Goal: Task Accomplishment & Management: Use online tool/utility

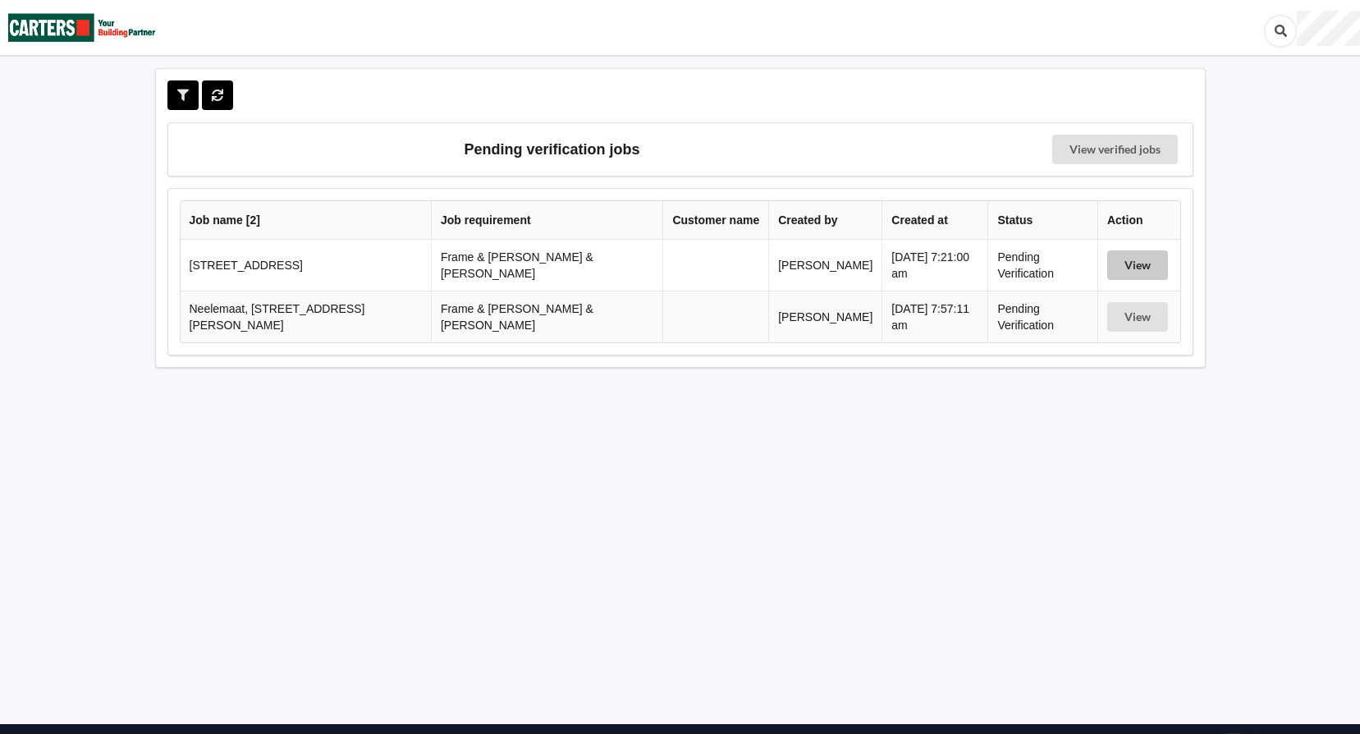
click at [1129, 262] on button "View" at bounding box center [1137, 265] width 61 height 30
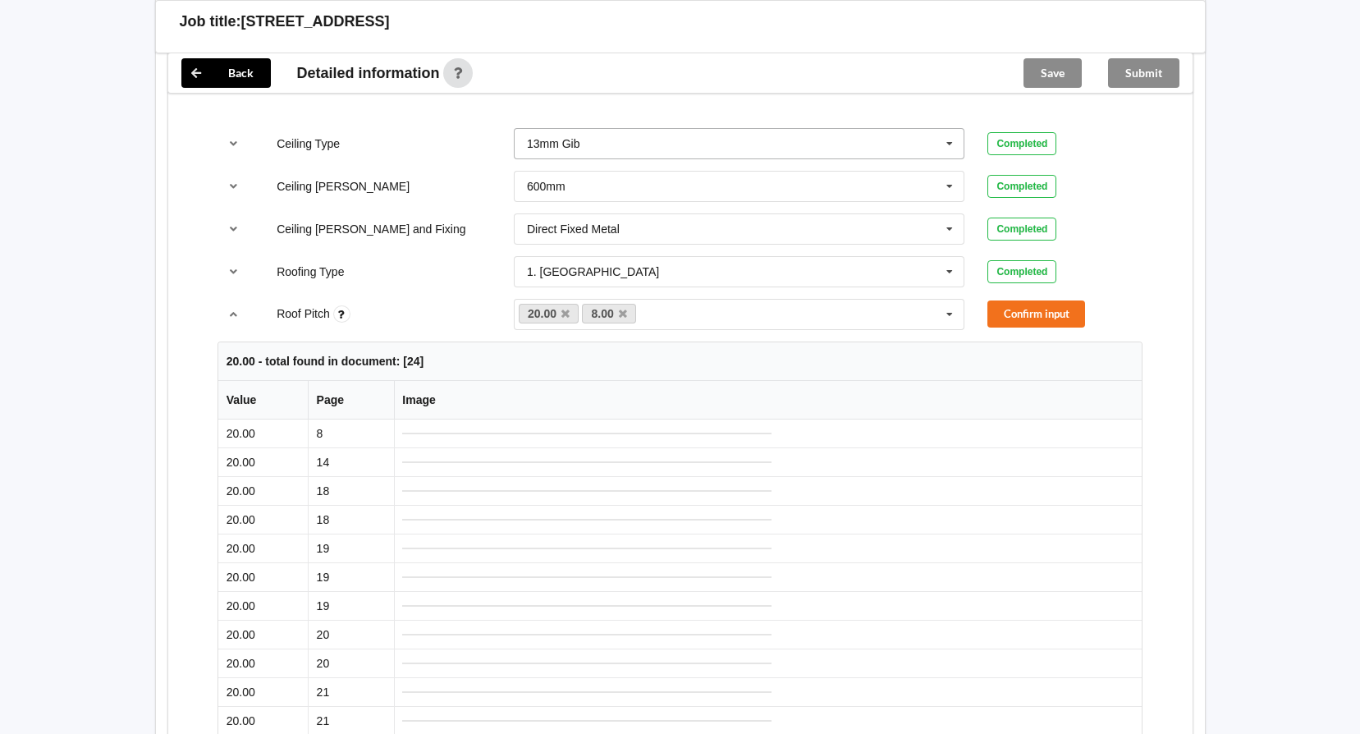
scroll to position [985, 0]
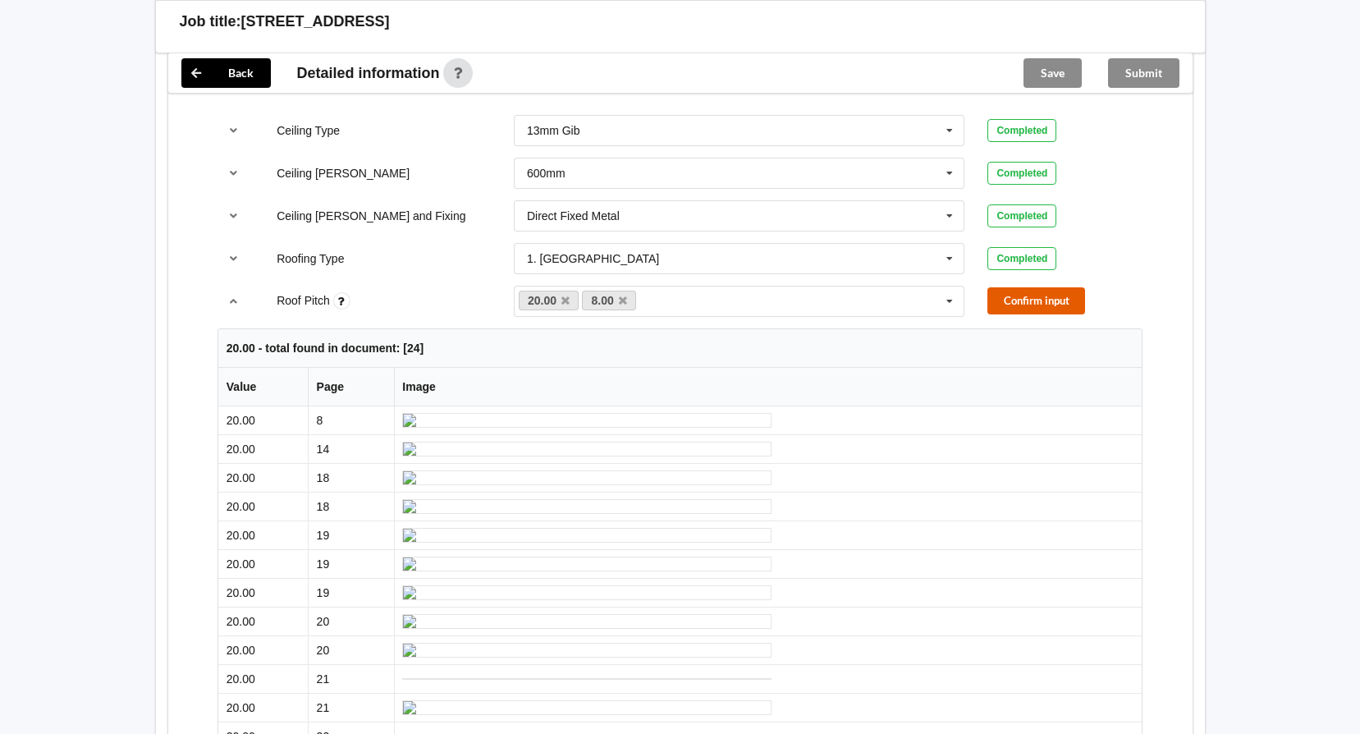
click at [1018, 287] on button "Confirm input" at bounding box center [1036, 300] width 98 height 27
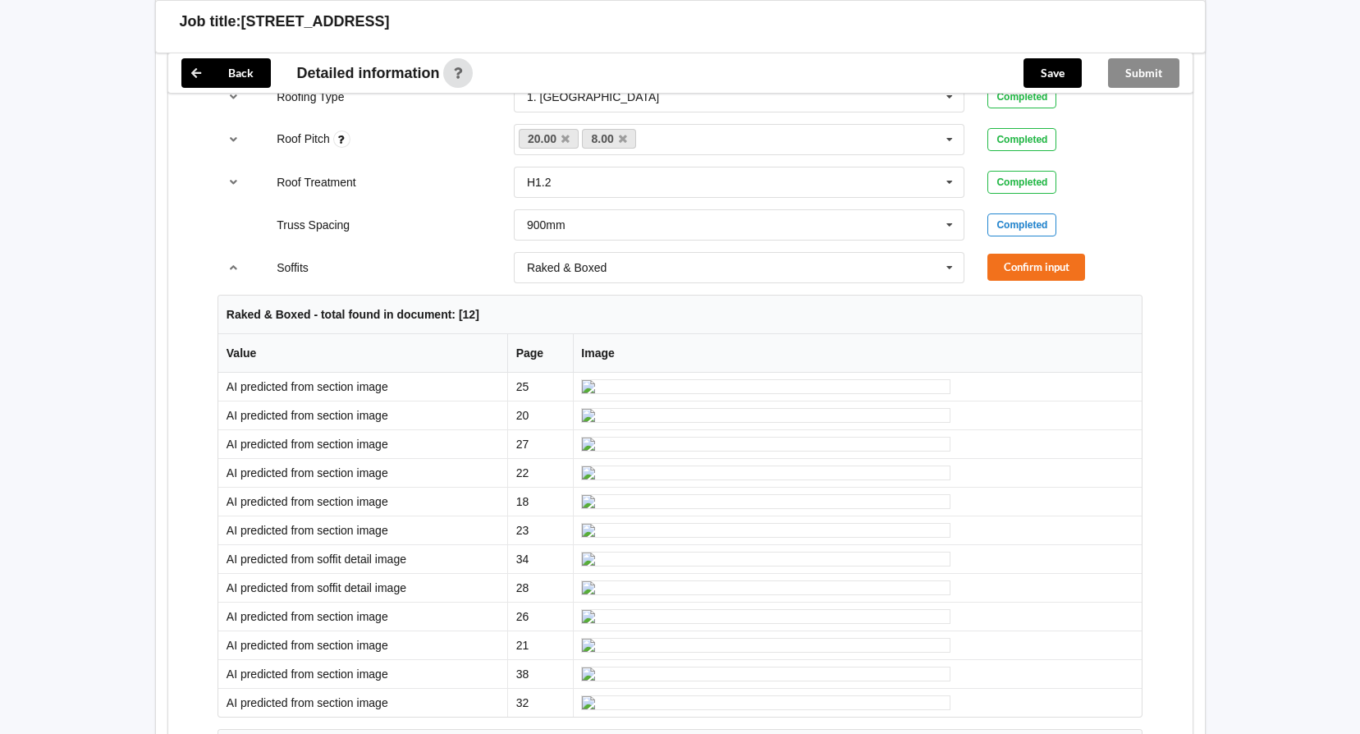
scroll to position [1149, 0]
click at [947, 255] on icon at bounding box center [949, 265] width 25 height 30
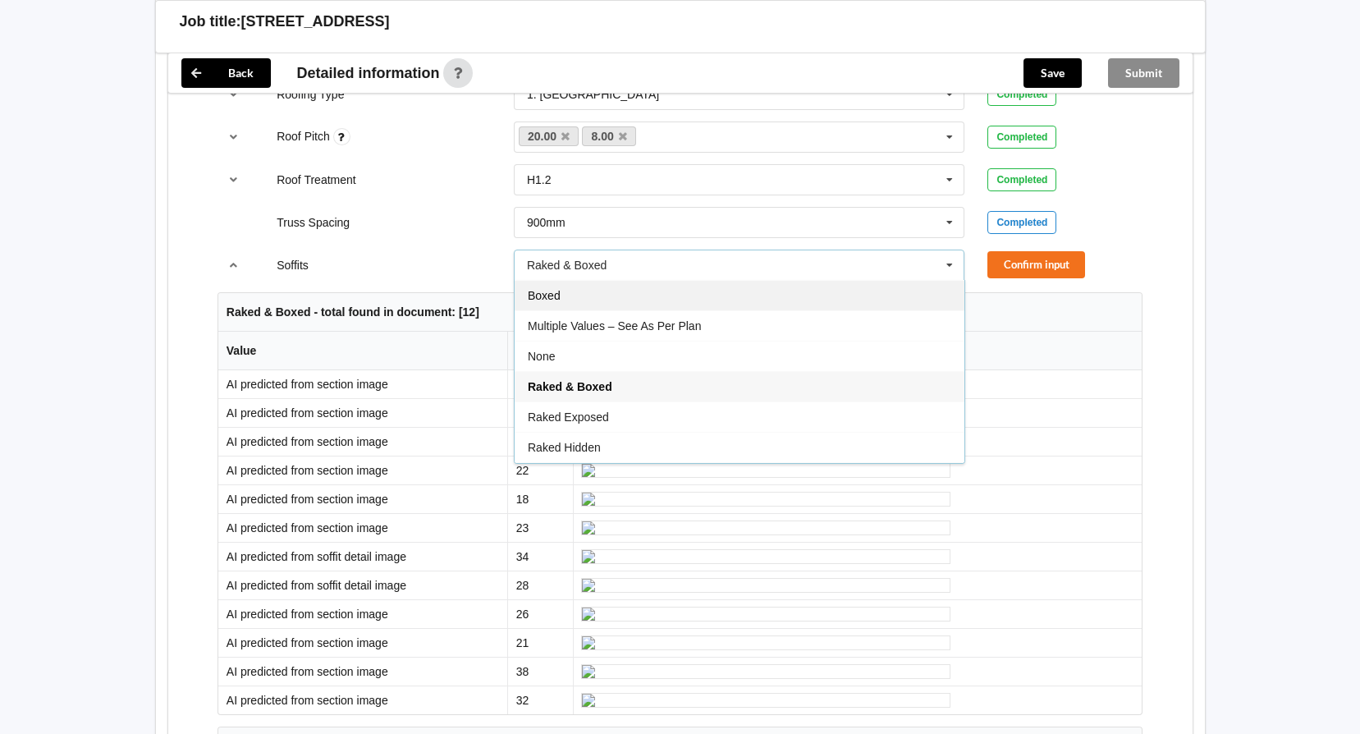
click at [567, 287] on div "Boxed" at bounding box center [740, 295] width 450 height 30
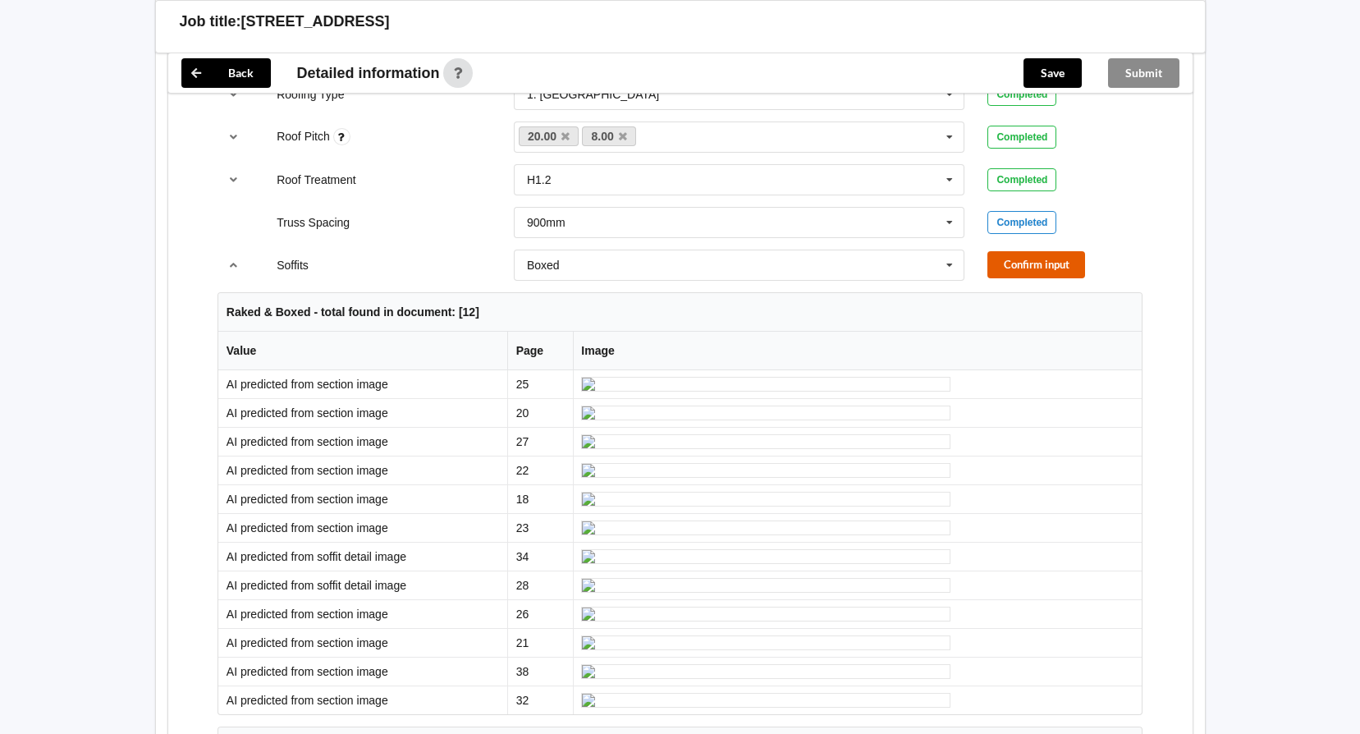
click at [1035, 251] on button "Confirm input" at bounding box center [1036, 264] width 98 height 27
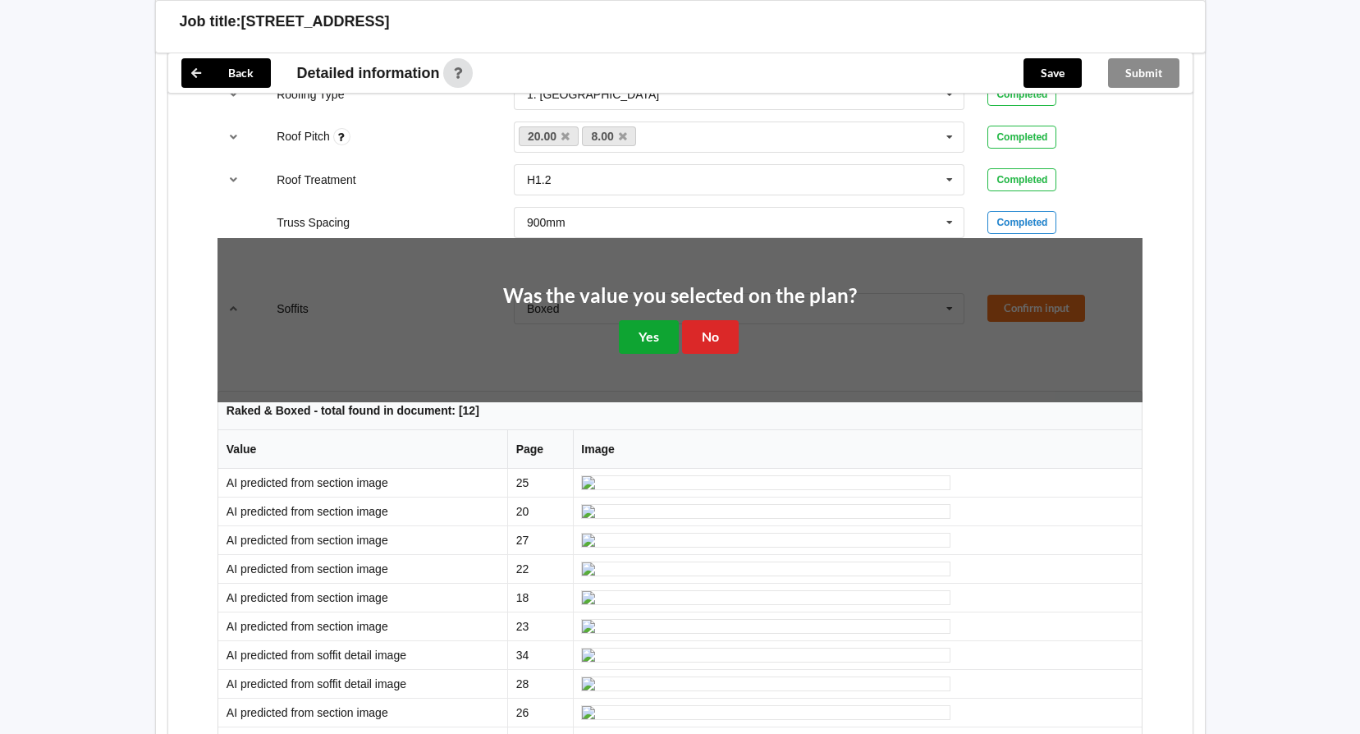
click at [651, 323] on button "Yes" at bounding box center [649, 337] width 60 height 34
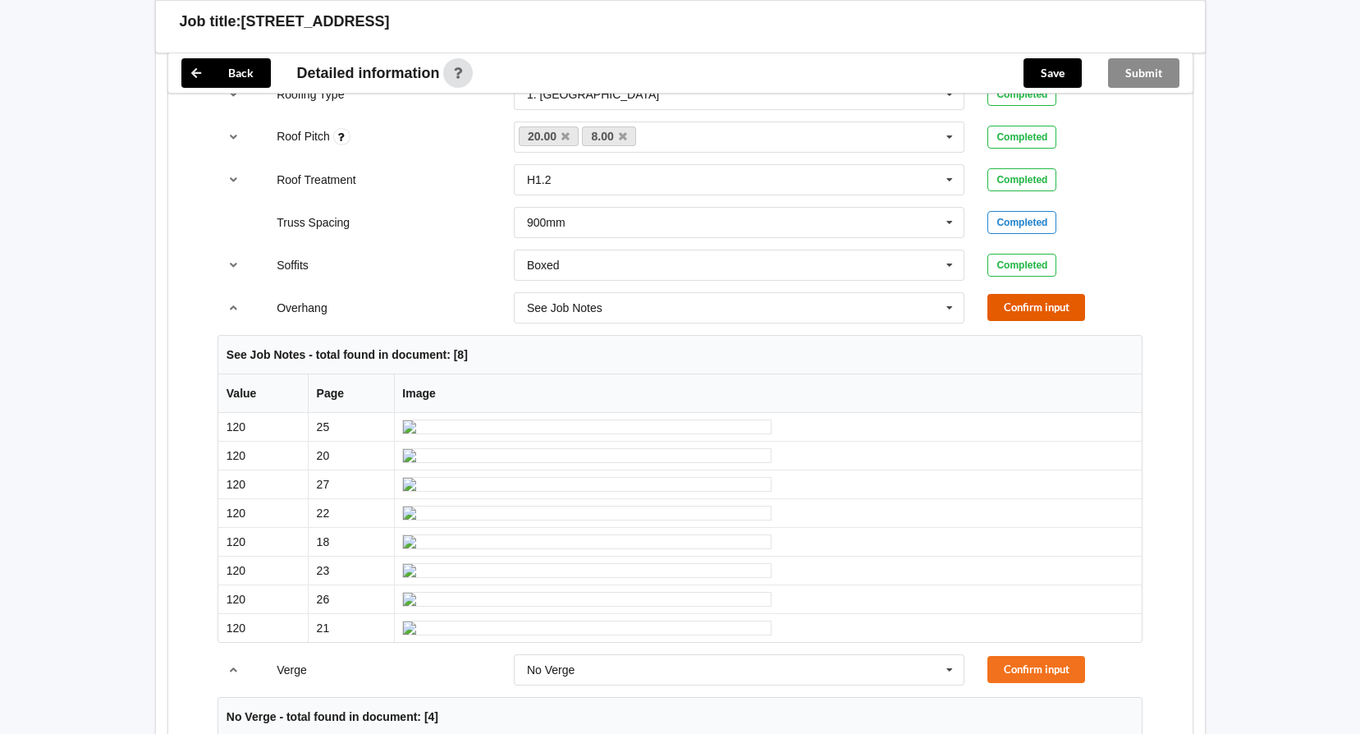
click at [1019, 296] on button "Confirm input" at bounding box center [1036, 307] width 98 height 27
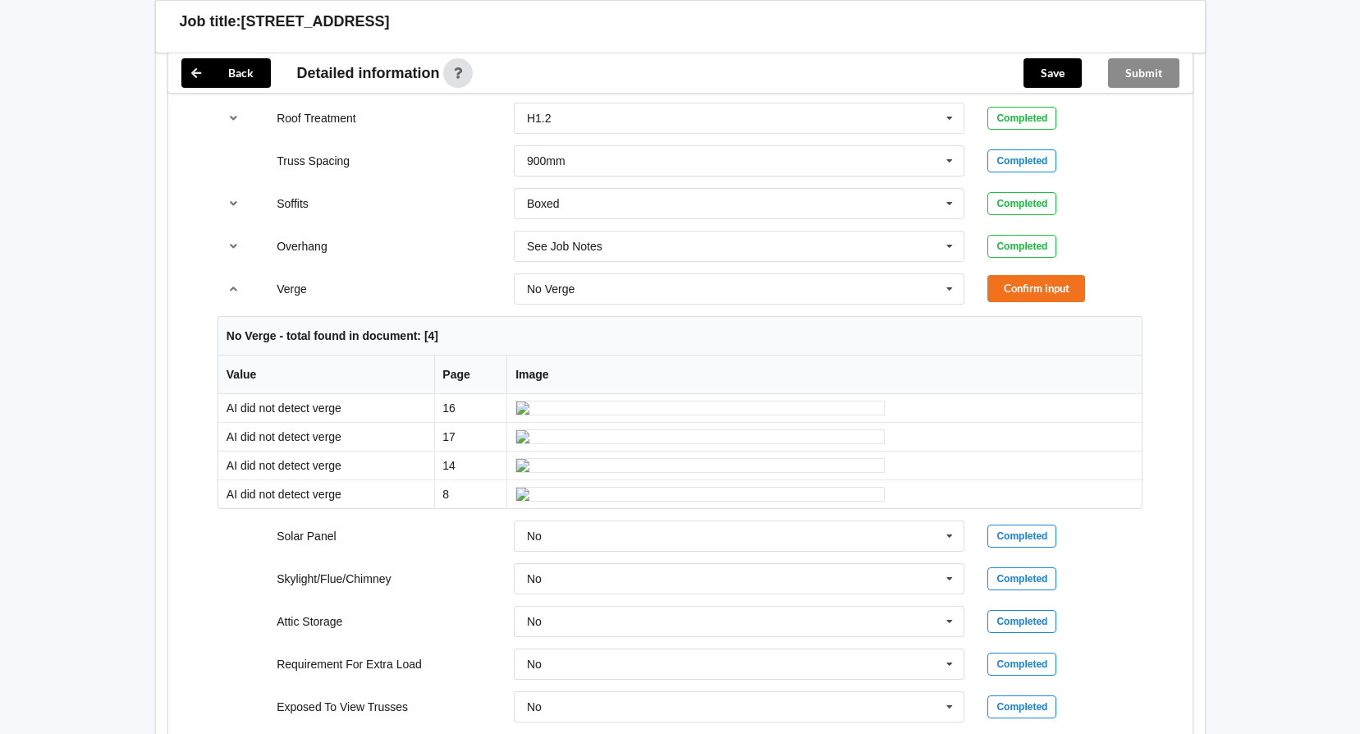
scroll to position [1313, 0]
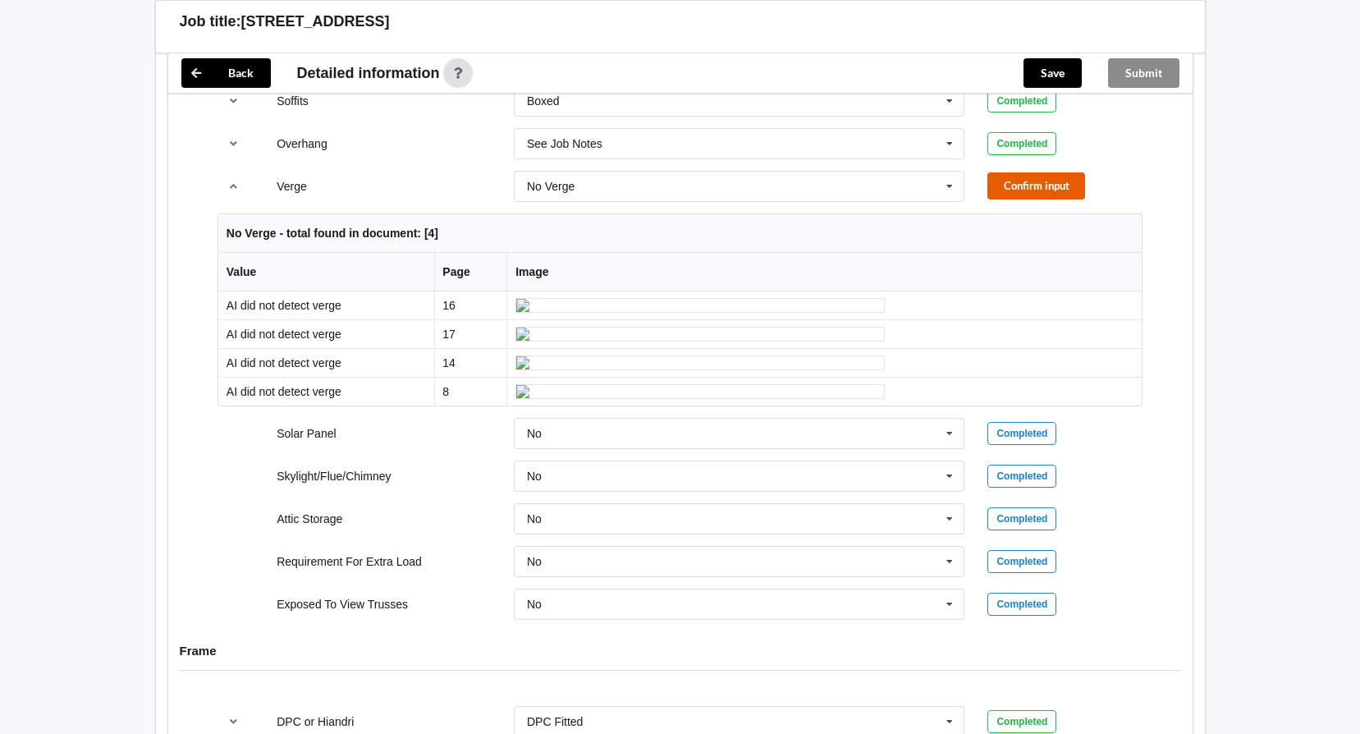
click at [1026, 172] on button "Confirm input" at bounding box center [1036, 185] width 98 height 27
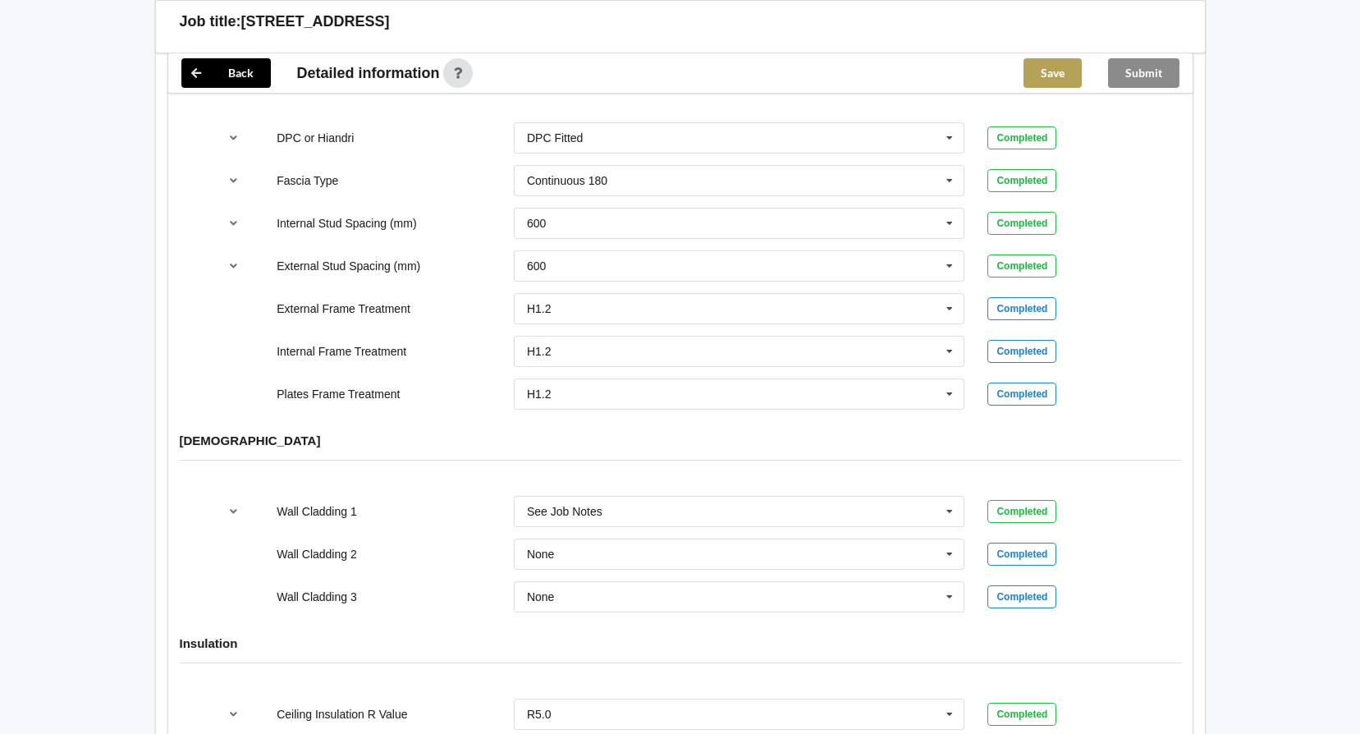
click at [1051, 81] on button "Save" at bounding box center [1052, 73] width 58 height 30
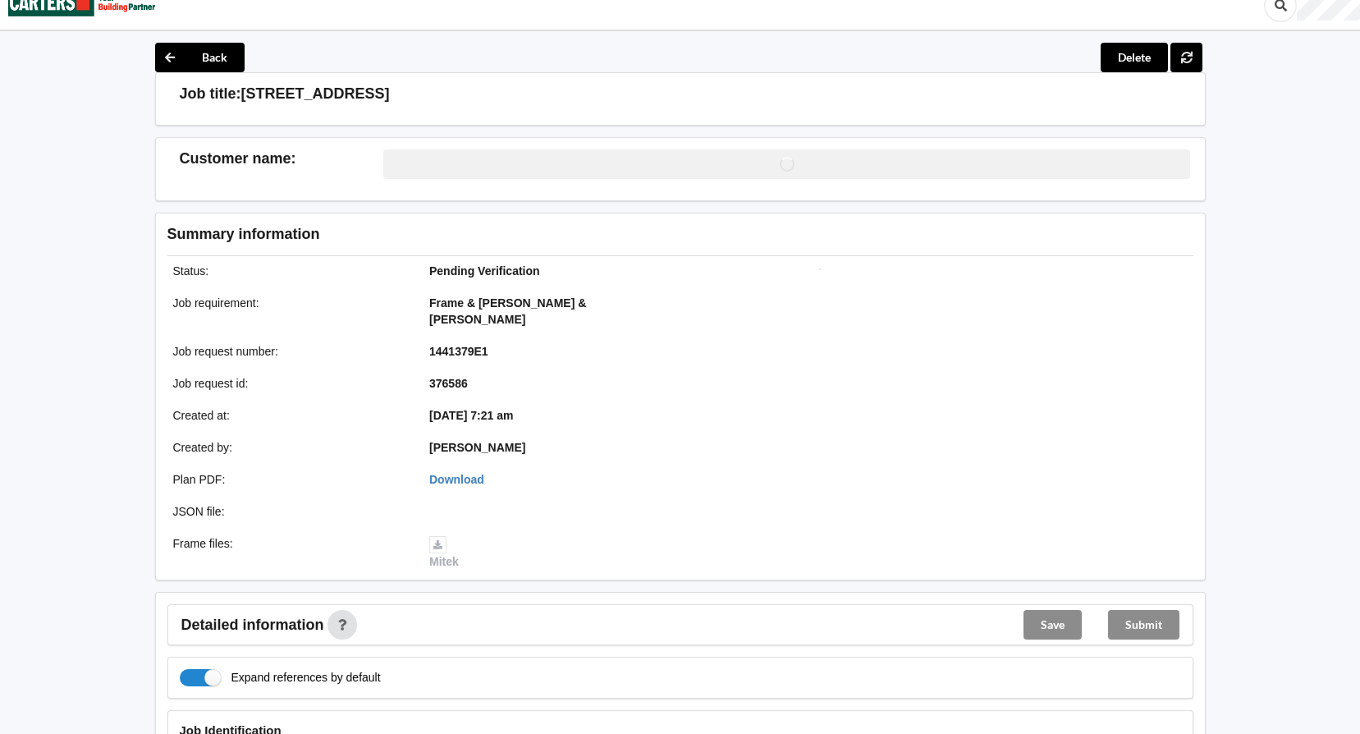
scroll to position [0, 0]
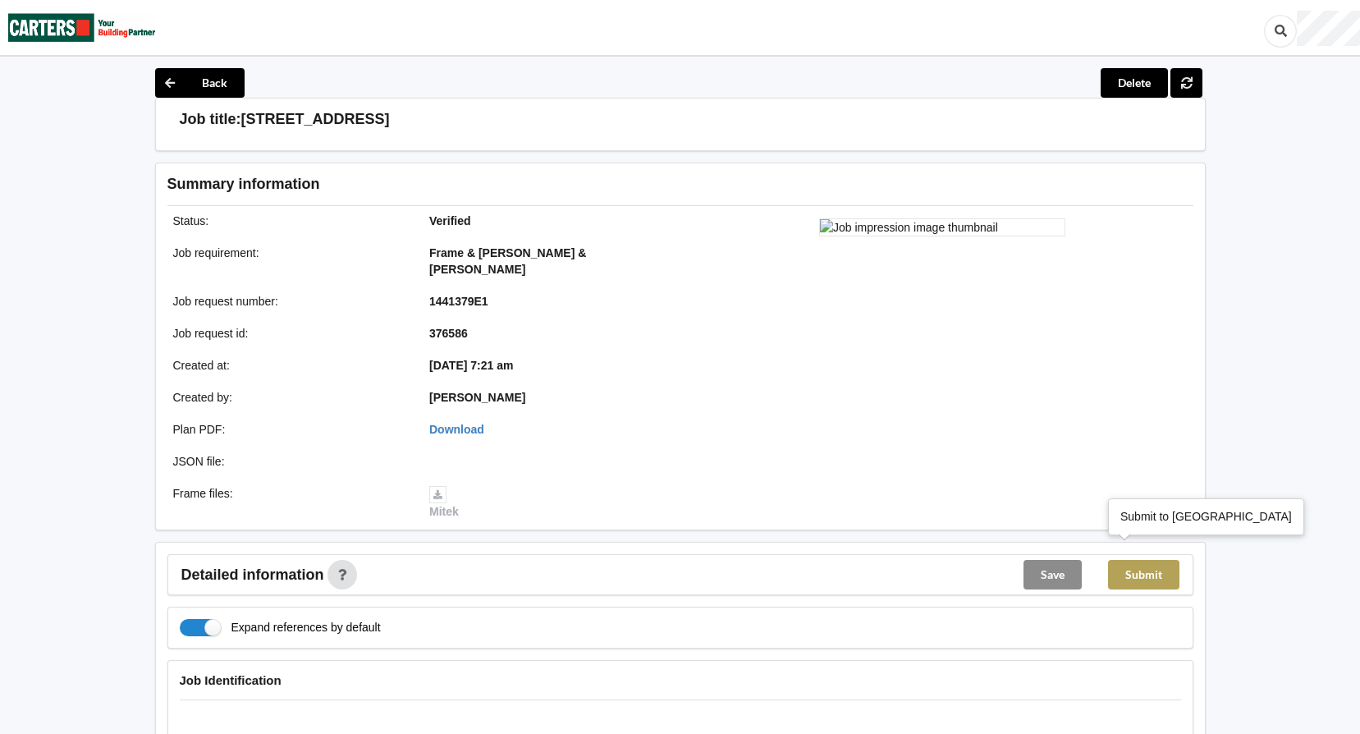
click at [1151, 560] on button "Submit" at bounding box center [1143, 575] width 71 height 30
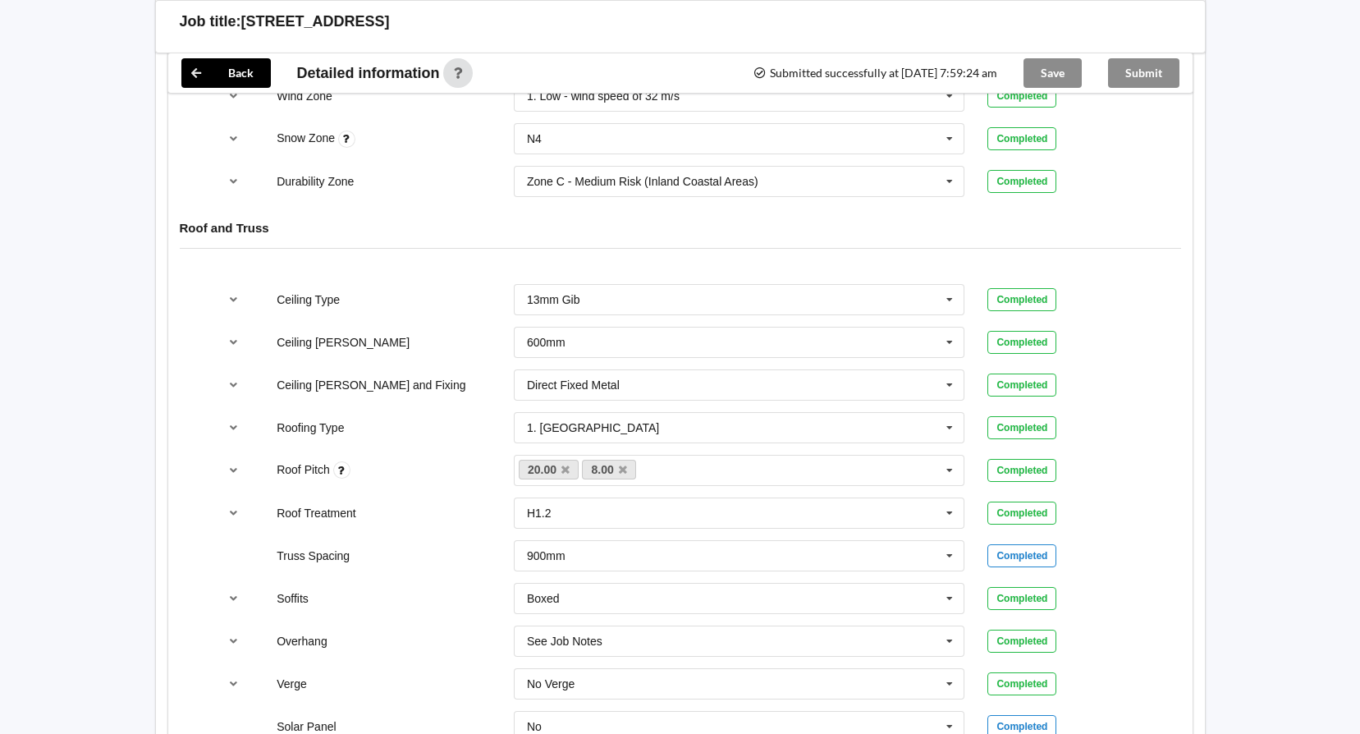
scroll to position [574, 0]
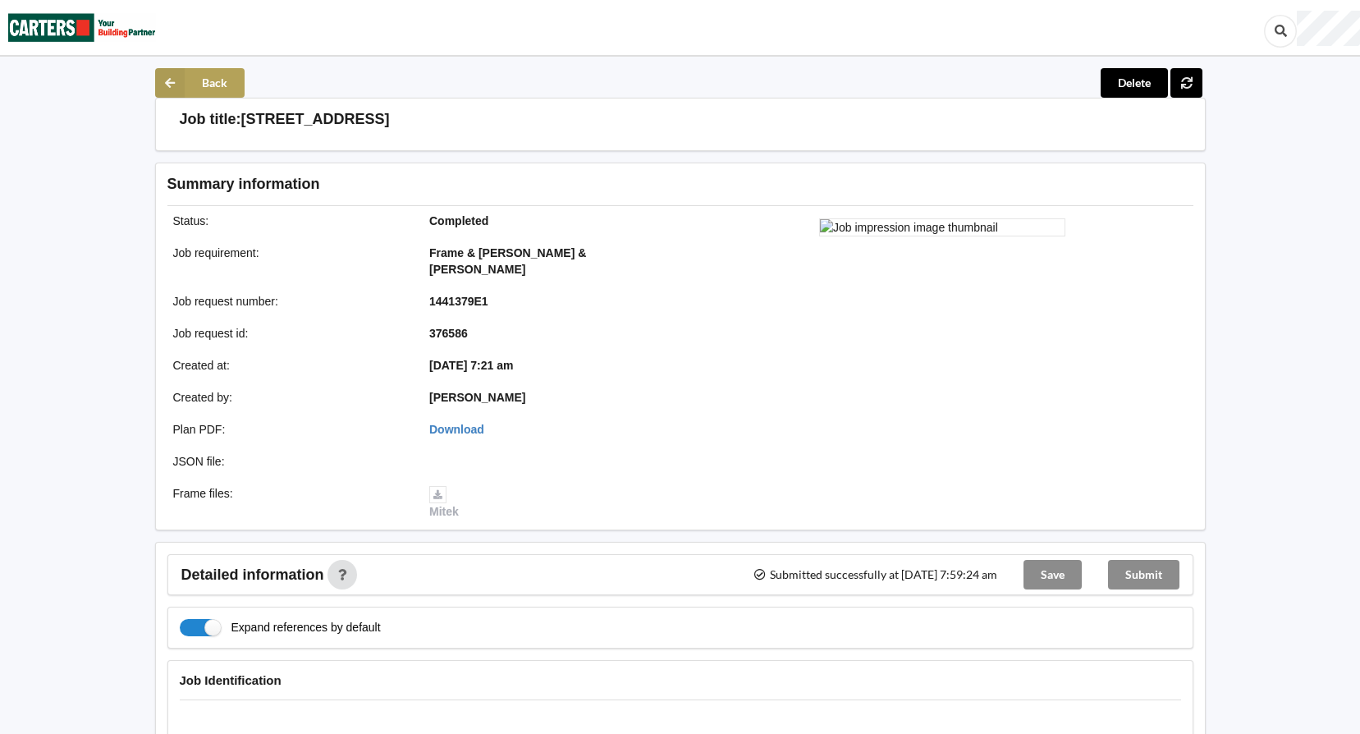
click at [214, 94] on button "Back" at bounding box center [199, 83] width 89 height 30
click at [222, 82] on button "Back" at bounding box center [199, 83] width 89 height 30
click at [194, 75] on button "Back" at bounding box center [199, 83] width 89 height 30
click at [181, 77] on icon at bounding box center [170, 83] width 30 height 30
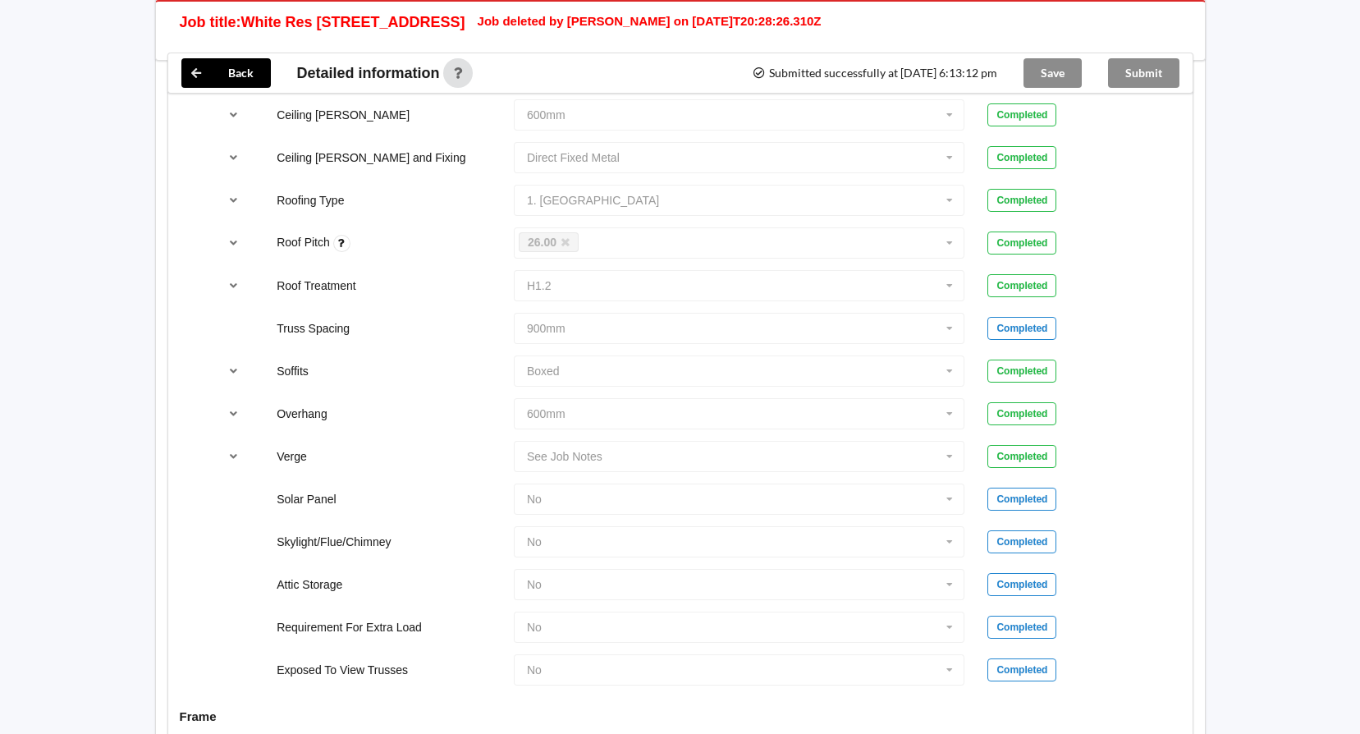
scroll to position [944, 0]
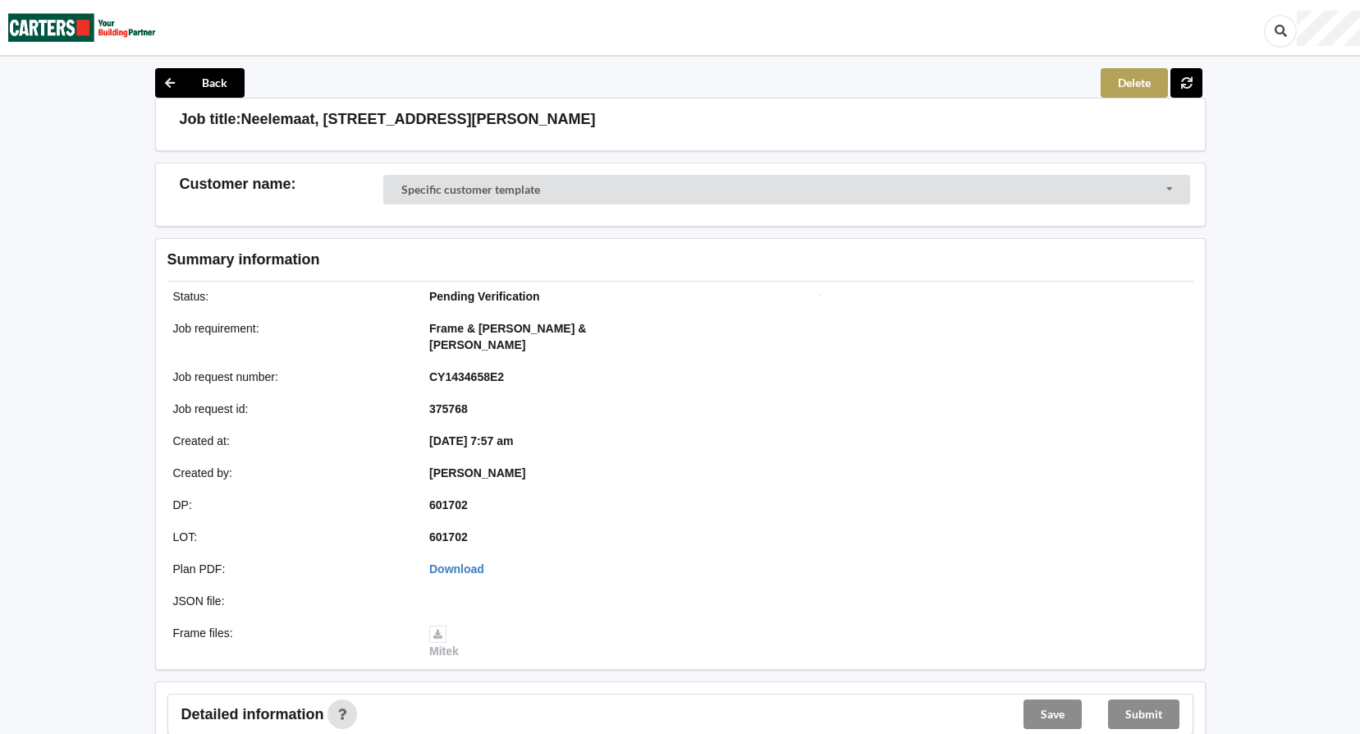
click at [1126, 76] on button "Delete" at bounding box center [1133, 83] width 67 height 30
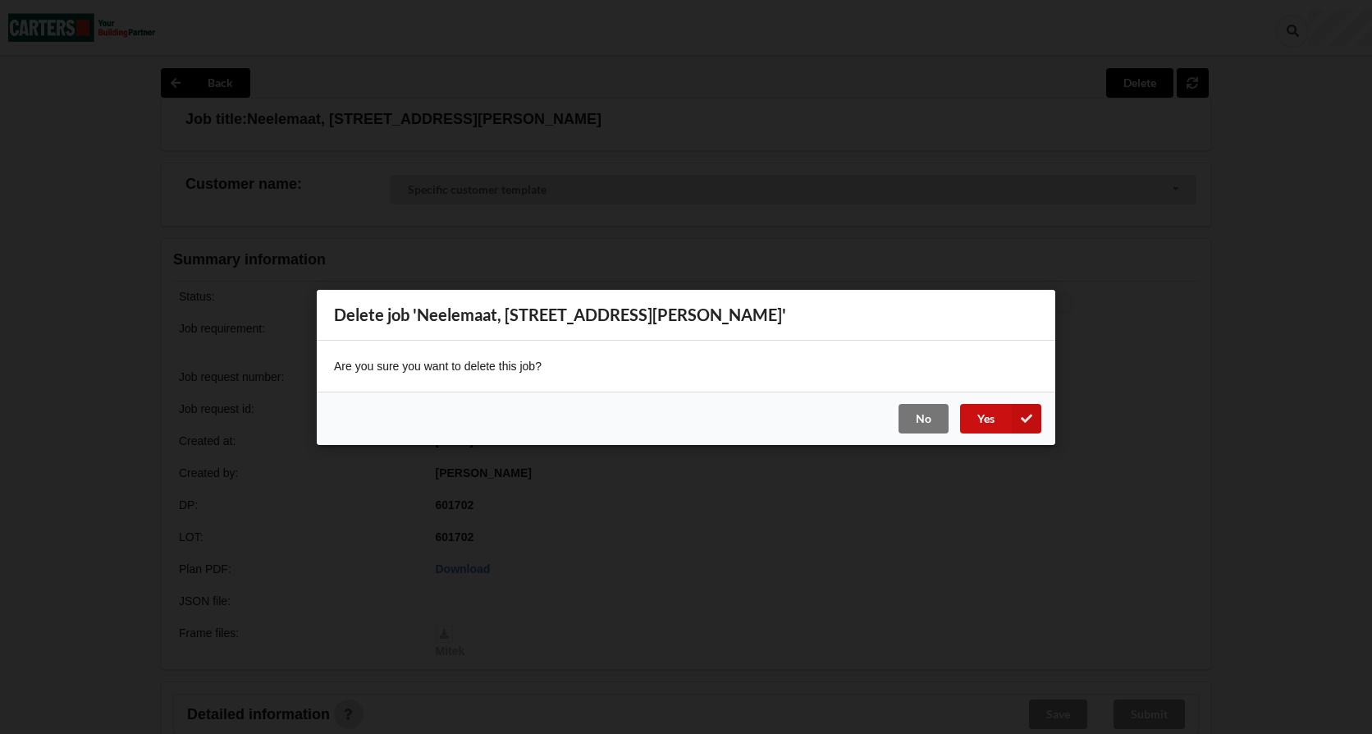
click at [989, 414] on button "Yes" at bounding box center [1000, 418] width 81 height 30
